Goal: Information Seeking & Learning: Find specific fact

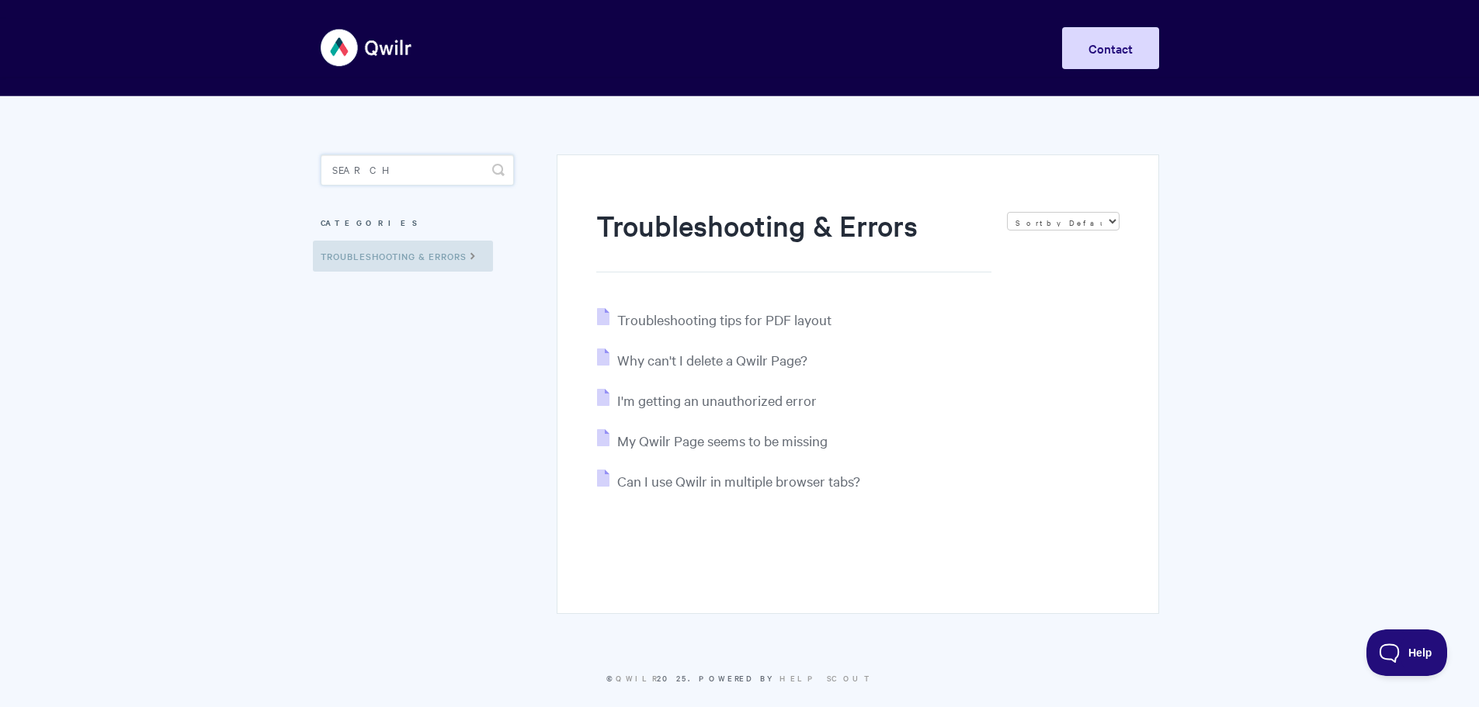
click at [421, 172] on input "Search" at bounding box center [417, 169] width 193 height 31
type input "oaut"
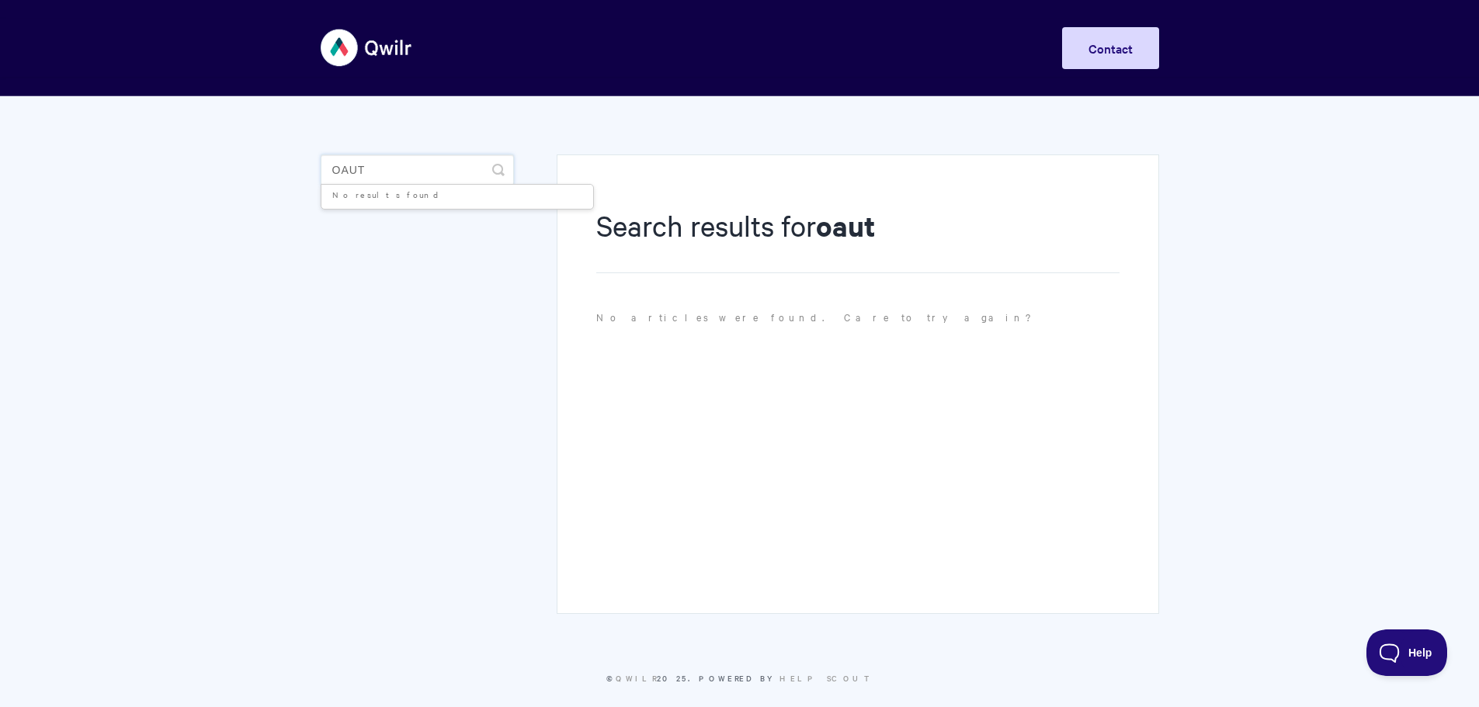
click at [421, 172] on input "oaut" at bounding box center [417, 169] width 193 height 31
